Goal: Check status: Check status

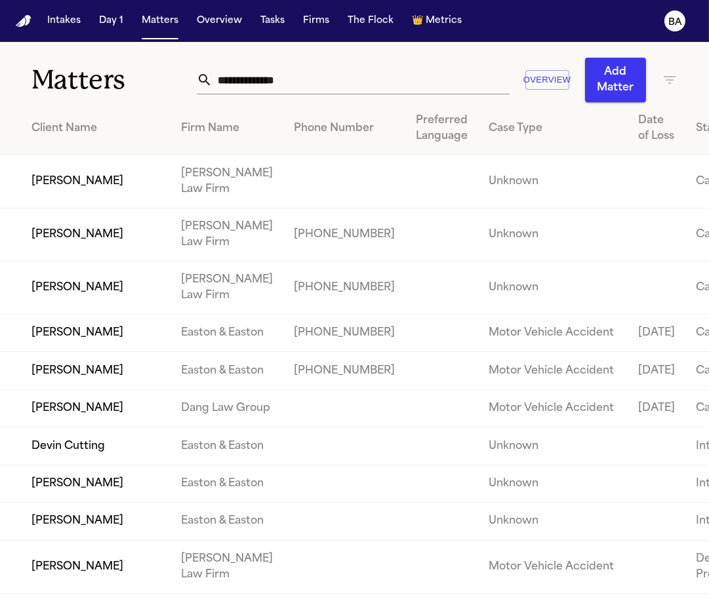
click at [271, 82] on input "text" at bounding box center [360, 80] width 297 height 29
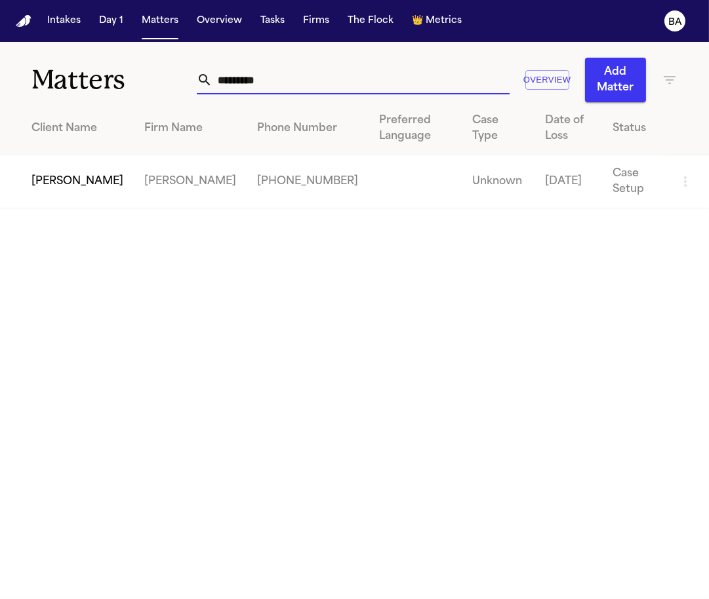
type input "*********"
click at [58, 180] on td "[PERSON_NAME]" at bounding box center [67, 181] width 134 height 53
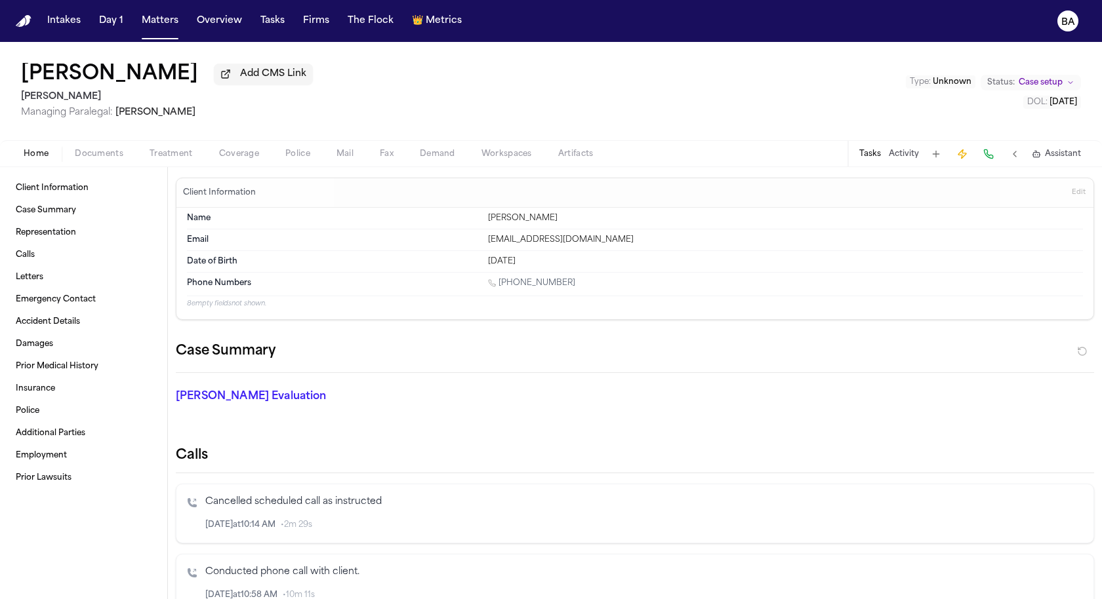
click at [382, 155] on span "Fax" at bounding box center [387, 154] width 14 height 10
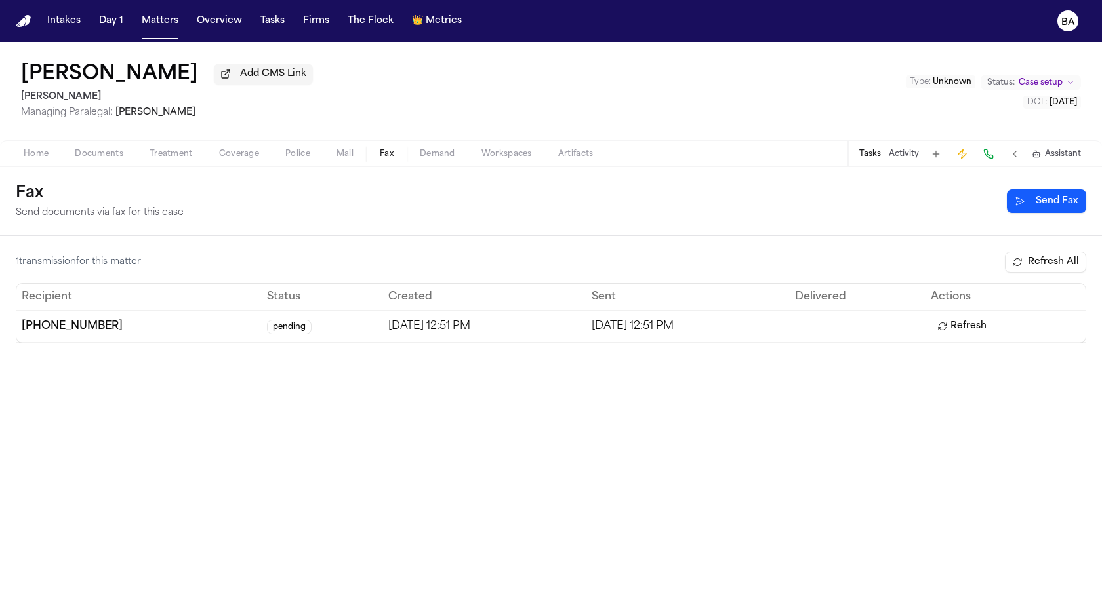
click at [708, 273] on button "Refresh All" at bounding box center [1044, 262] width 81 height 21
click at [708, 332] on button "Refresh" at bounding box center [961, 326] width 62 height 21
drag, startPoint x: 124, startPoint y: 95, endPoint x: 32, endPoint y: 76, distance: 93.7
click at [32, 76] on div "[PERSON_NAME] Add CMS Link [PERSON_NAME] Managing Paralegal: [PERSON_NAME]" at bounding box center [167, 91] width 292 height 56
drag, startPoint x: 119, startPoint y: 334, endPoint x: 20, endPoint y: 334, distance: 98.4
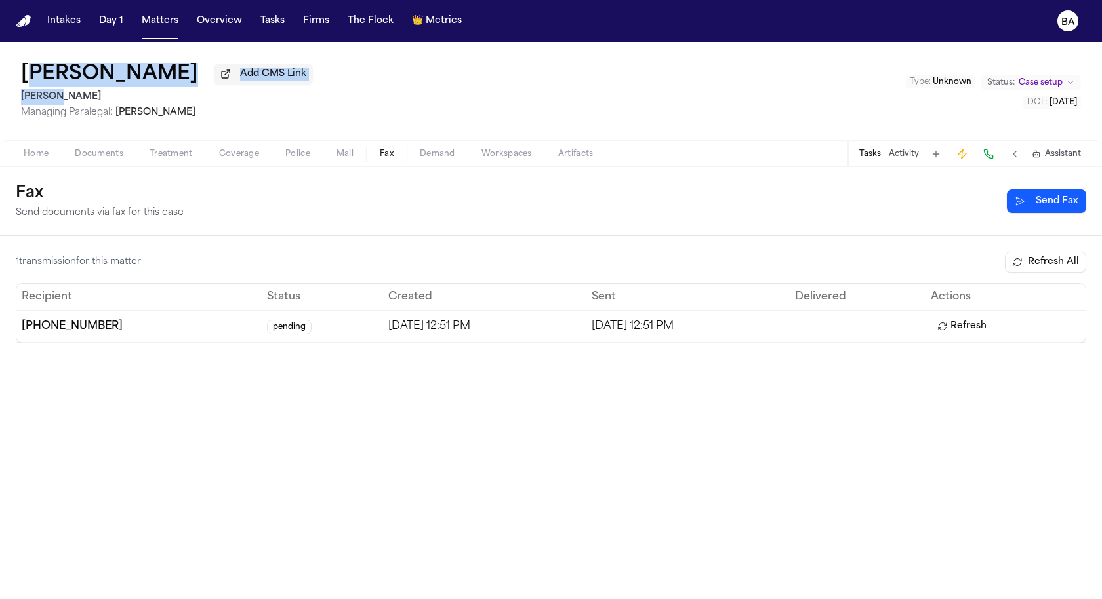
click at [20, 334] on td "[PHONE_NUMBER]" at bounding box center [138, 326] width 245 height 32
copy td "[PHONE_NUMBER]"
